Goal: Task Accomplishment & Management: Complete application form

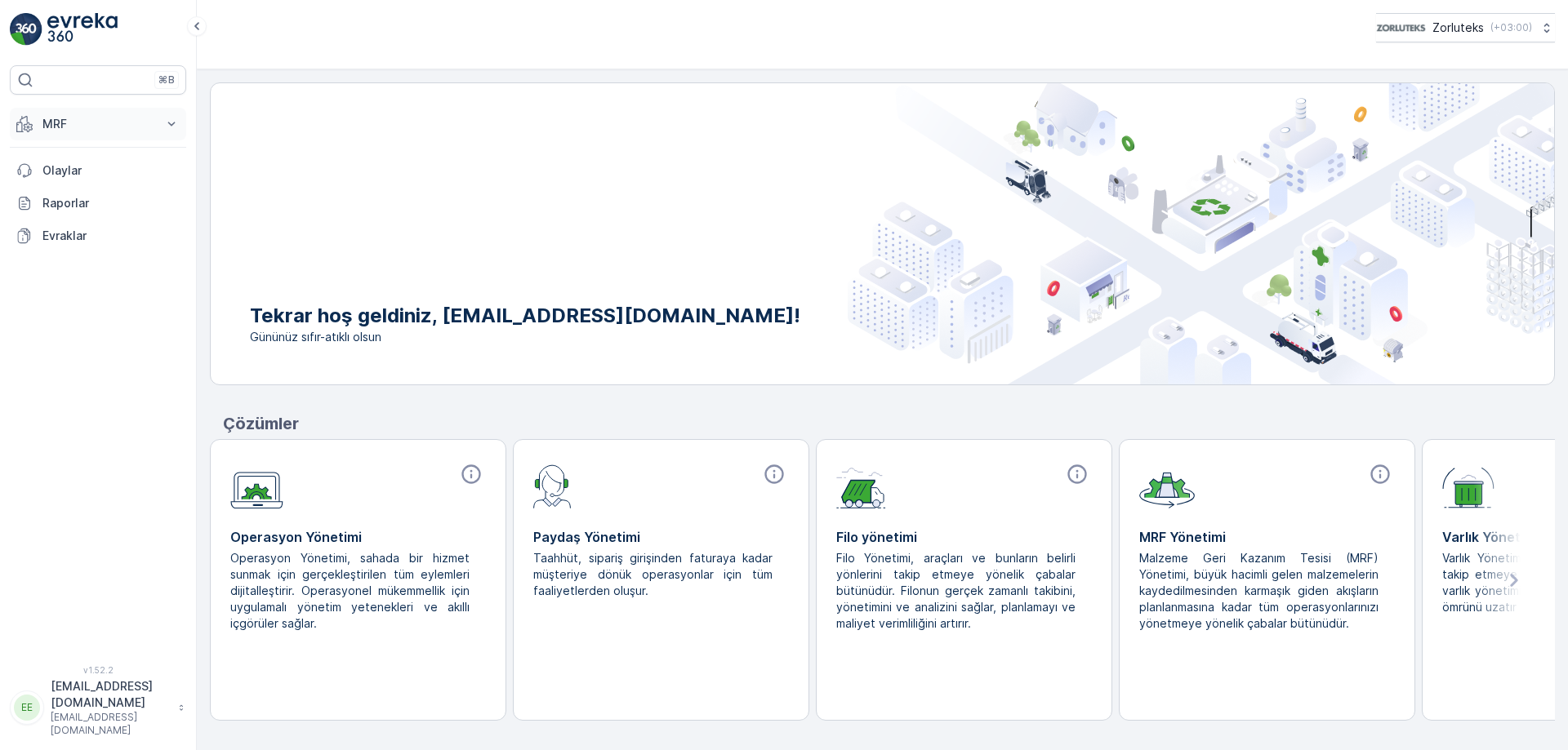
click at [173, 127] on icon at bounding box center [171, 123] width 17 height 17
click at [71, 174] on p "Gelen" at bounding box center [58, 174] width 32 height 17
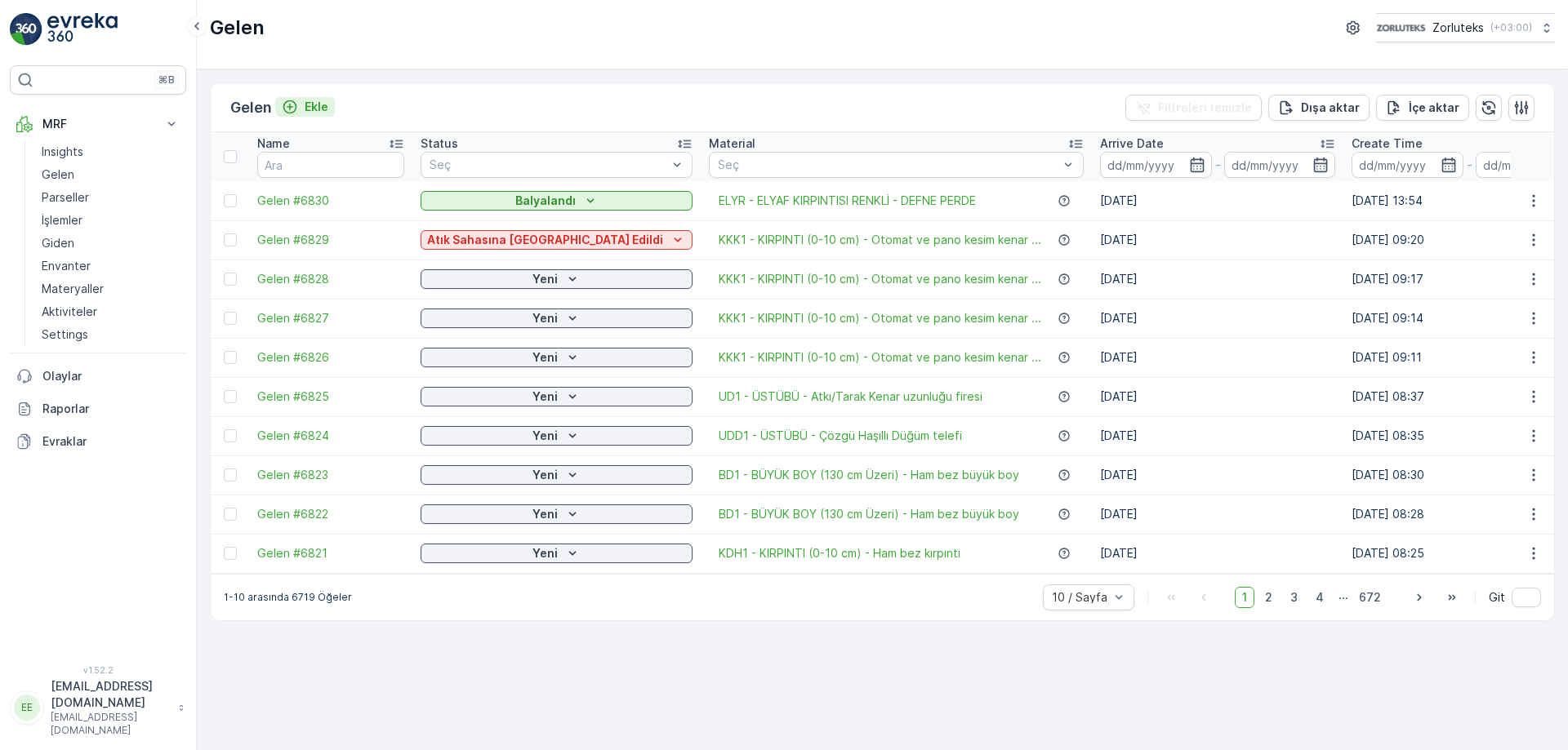
click at [322, 108] on p "Ekle" at bounding box center [316, 107] width 24 height 17
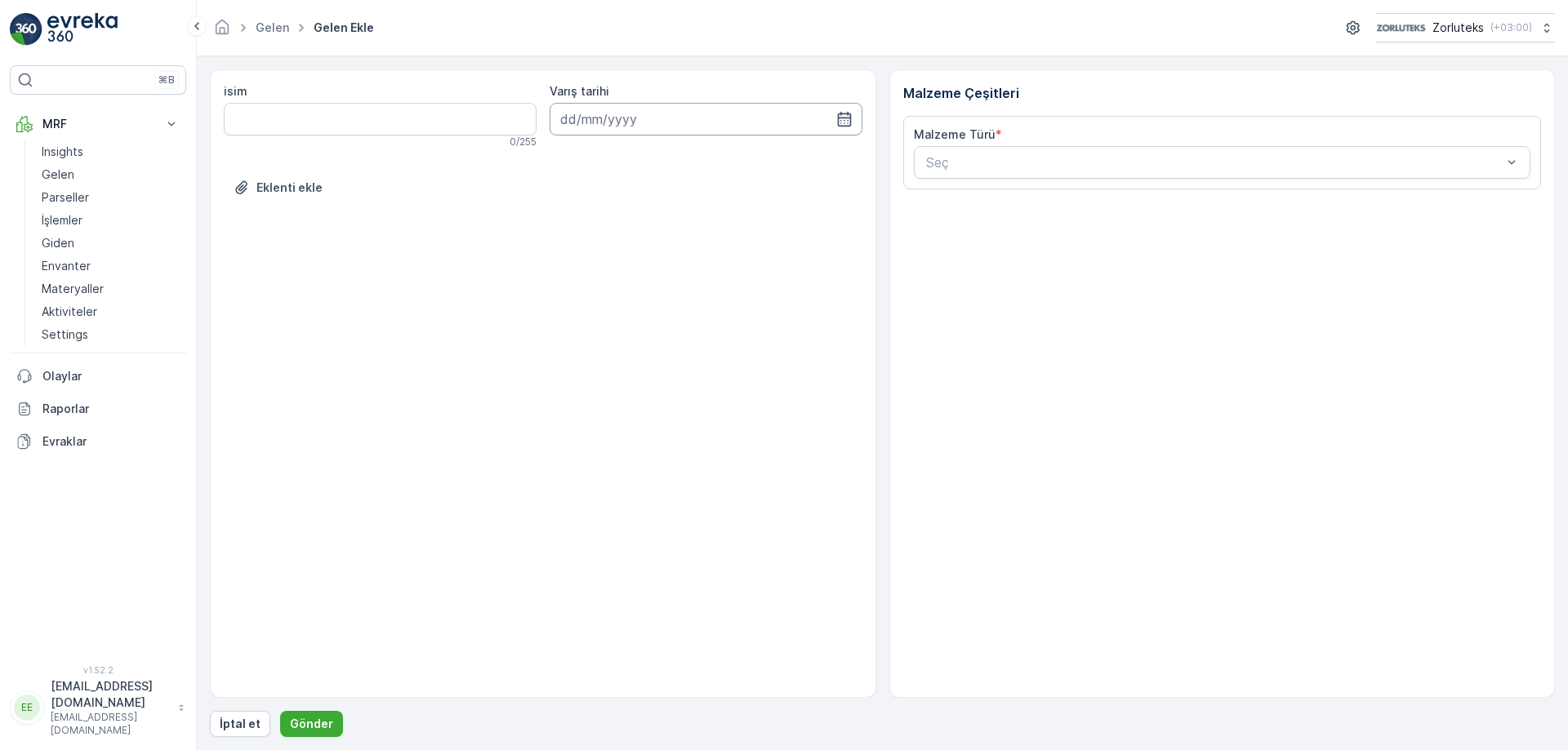
click at [842, 120] on icon "button" at bounding box center [844, 118] width 17 height 17
click at [694, 263] on div "10" at bounding box center [694, 256] width 26 height 26
type input "[DATE]"
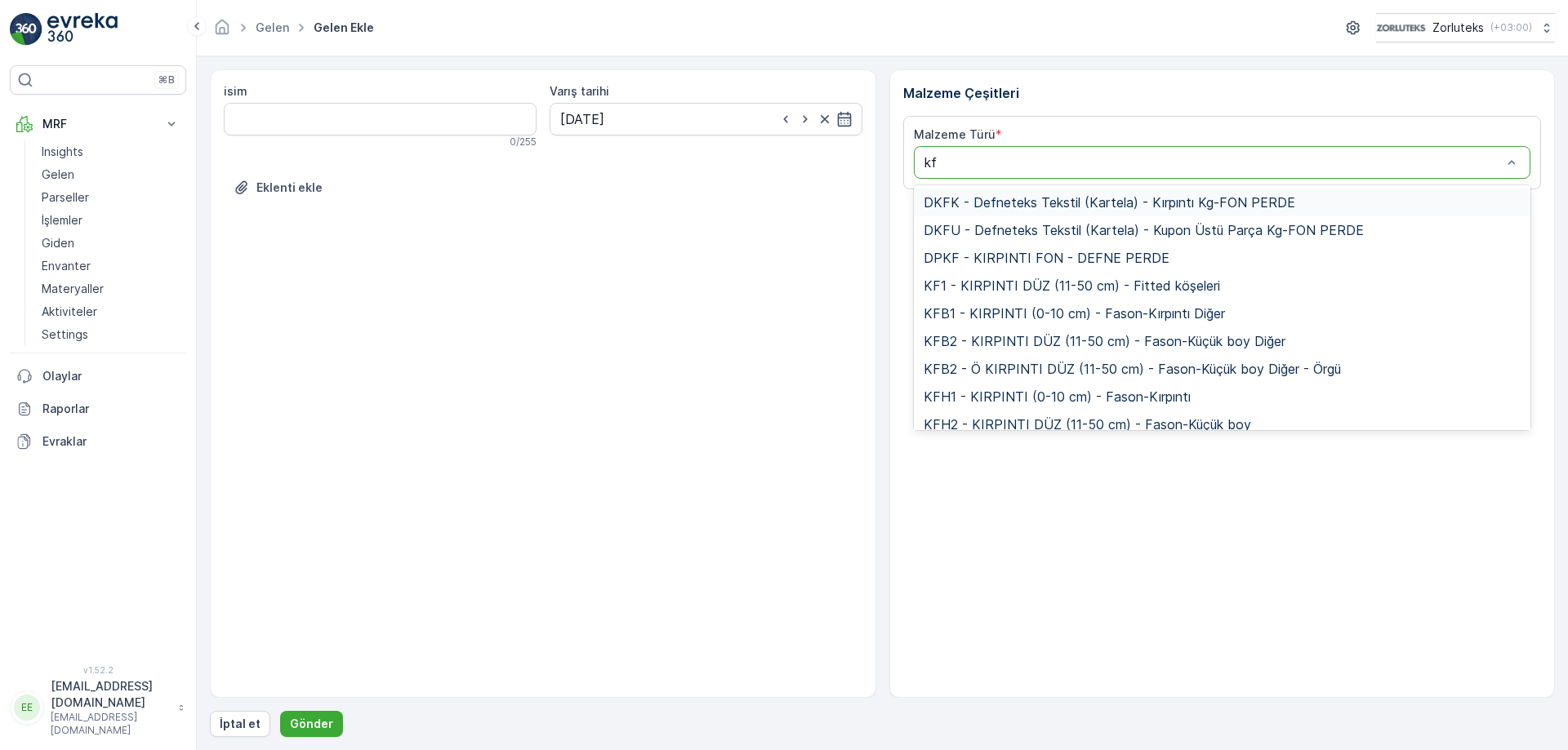
type input "kft"
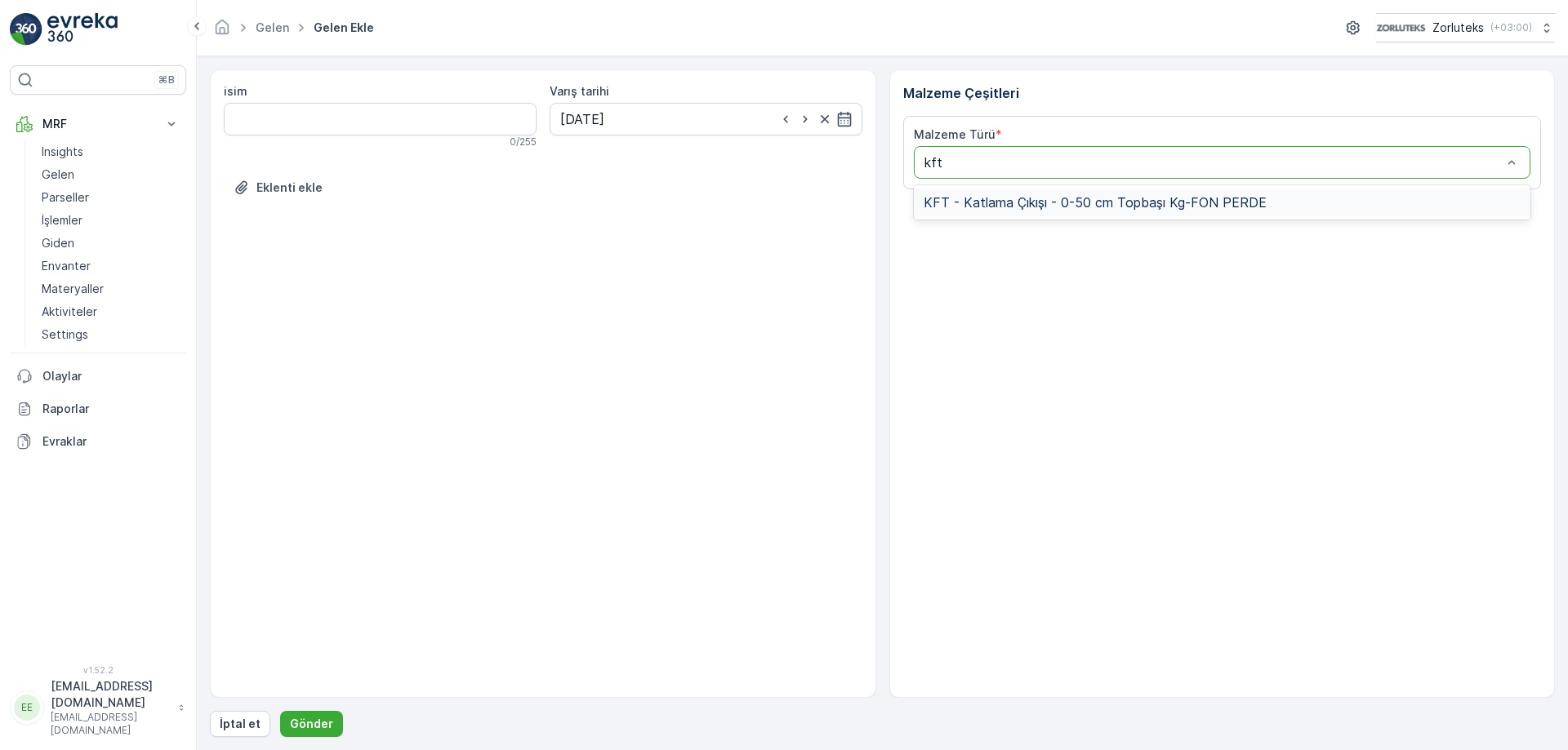
click at [1016, 209] on span "KFT - Katlama Çıkışı - 0-50 cm Topbaşı Kg-FON PERDE" at bounding box center [1095, 202] width 343 height 15
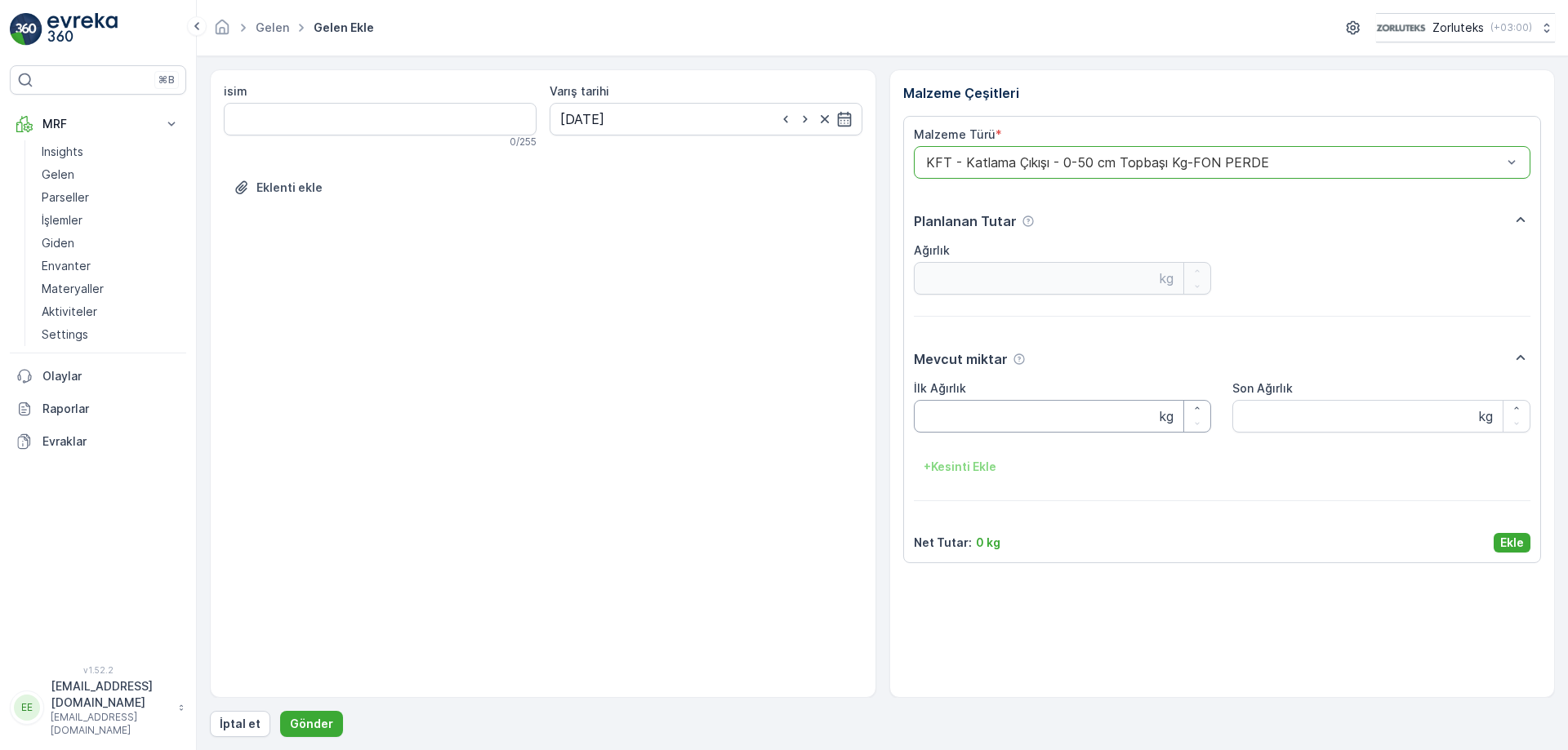
click at [974, 427] on Ağırlık "İlk Ağırlık" at bounding box center [1063, 416] width 298 height 32
